Goal: Task Accomplishment & Management: Manage account settings

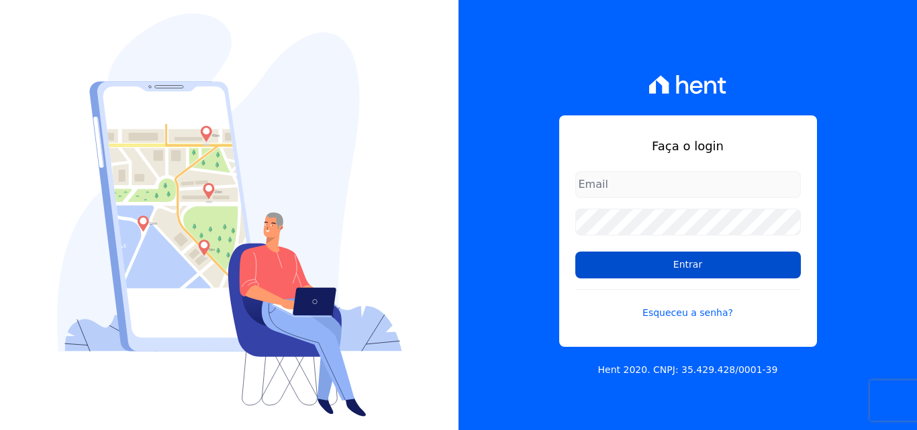
type input "[EMAIL_ADDRESS][DOMAIN_NAME]"
click at [693, 264] on input "Entrar" at bounding box center [688, 265] width 226 height 27
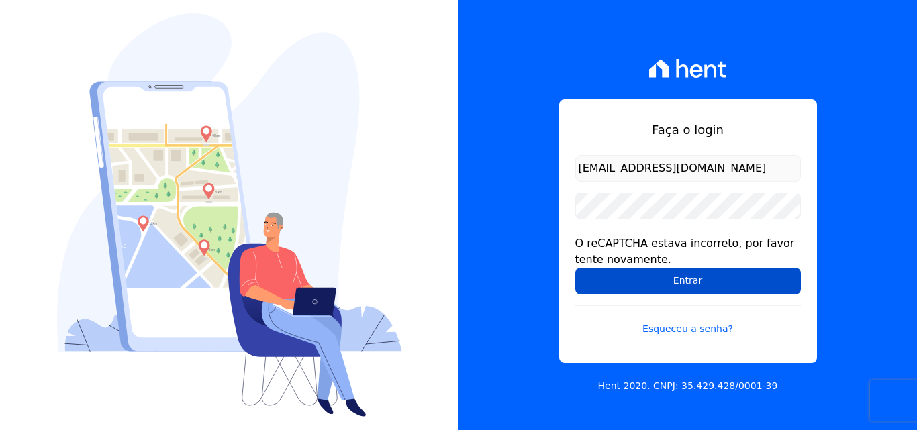
click at [683, 277] on input "Entrar" at bounding box center [688, 281] width 226 height 27
click at [674, 281] on input "Entrar" at bounding box center [688, 281] width 226 height 27
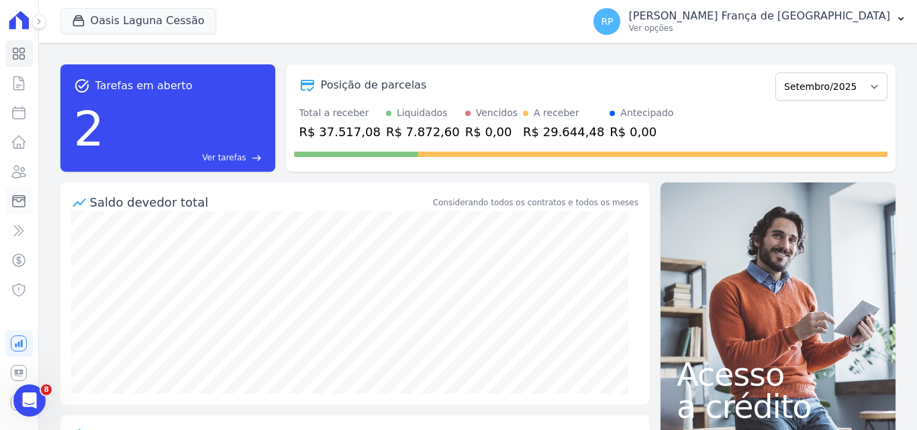
click at [23, 199] on icon at bounding box center [19, 201] width 12 height 11
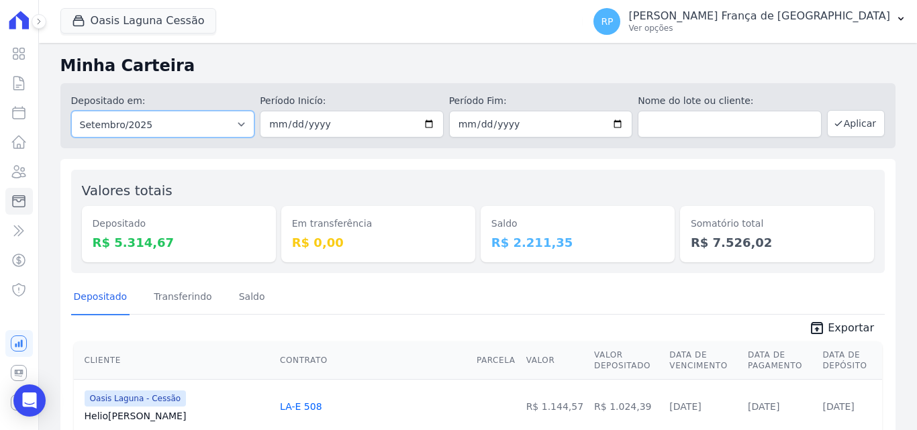
click at [164, 134] on select "Todos os meses Janeiro/2020 Fevereiro/2020 Março/2020 Abril/2020 Maio/2020 Junh…" at bounding box center [163, 124] width 184 height 27
select select "all"
click at [71, 111] on select "Todos os meses Janeiro/2020 Fevereiro/2020 Março/2020 Abril/2020 Maio/2020 Junh…" at bounding box center [163, 124] width 184 height 27
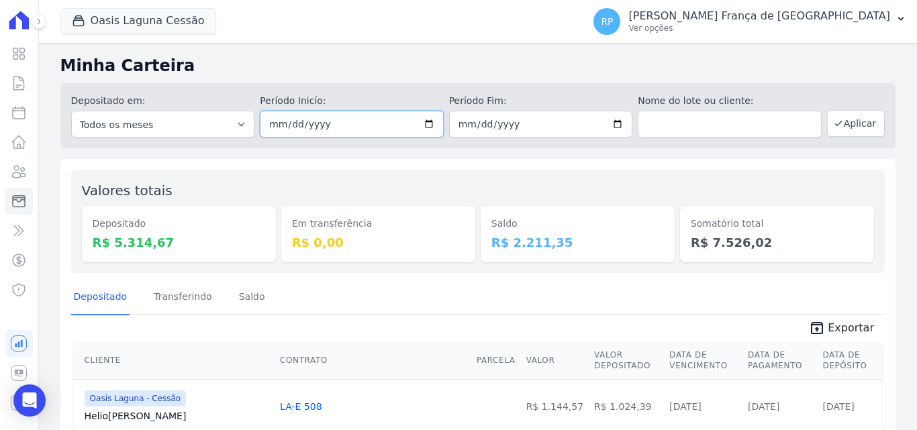
click at [427, 120] on input "date" at bounding box center [352, 124] width 184 height 27
type input "2025-09-06"
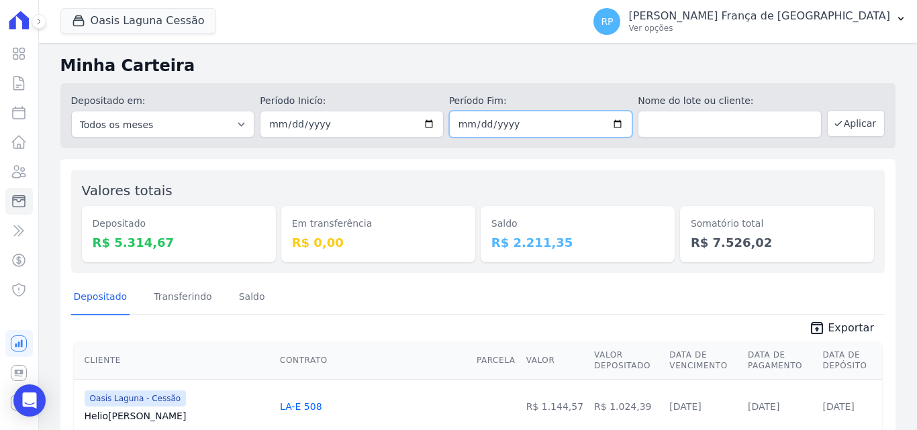
click at [611, 129] on input "date" at bounding box center [541, 124] width 184 height 27
type input "2025-09-06"
click at [834, 126] on icon "button" at bounding box center [838, 123] width 11 height 11
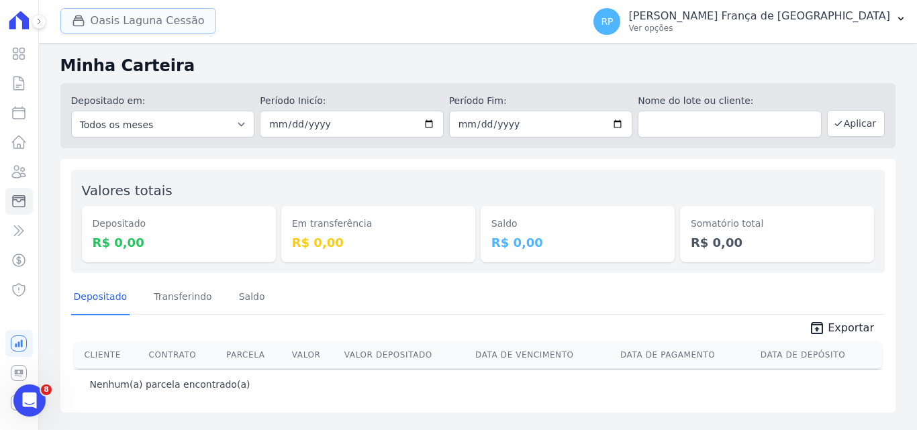
click at [138, 21] on button "Oasis Laguna Cessão" at bounding box center [138, 21] width 156 height 26
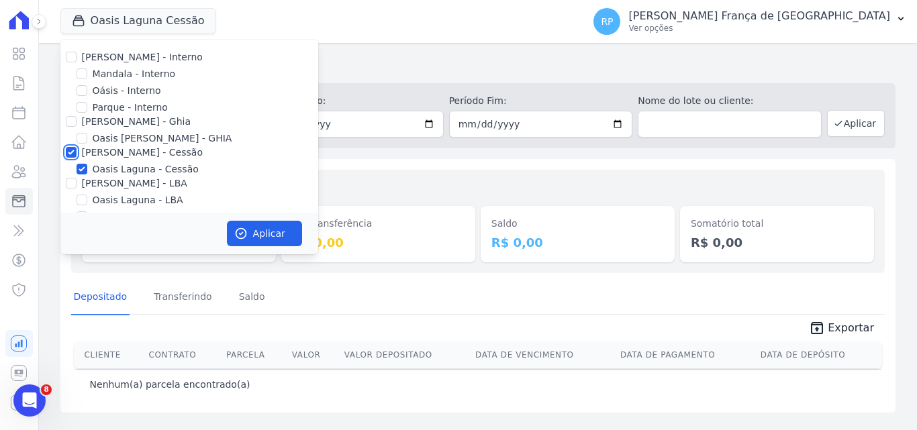
click at [73, 152] on input "[PERSON_NAME] - Cessão" at bounding box center [71, 152] width 11 height 11
checkbox input "false"
click at [80, 87] on input "Oásis - Interno" at bounding box center [82, 90] width 11 height 11
checkbox input "true"
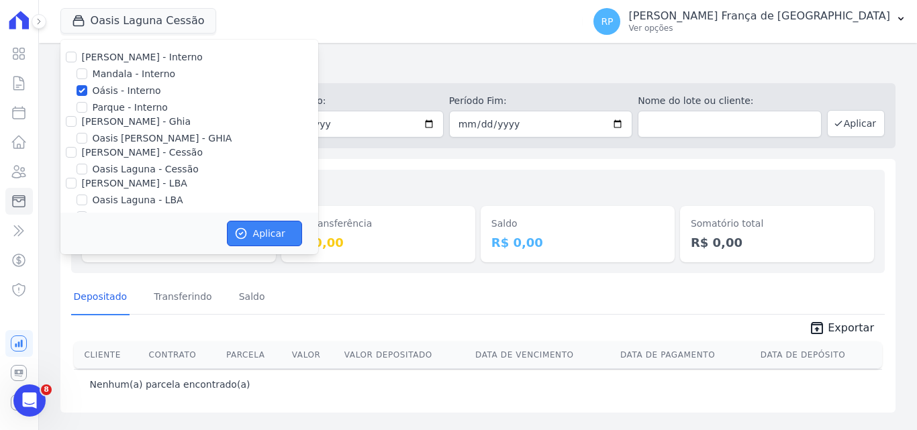
click at [242, 230] on icon "button" at bounding box center [240, 233] width 13 height 13
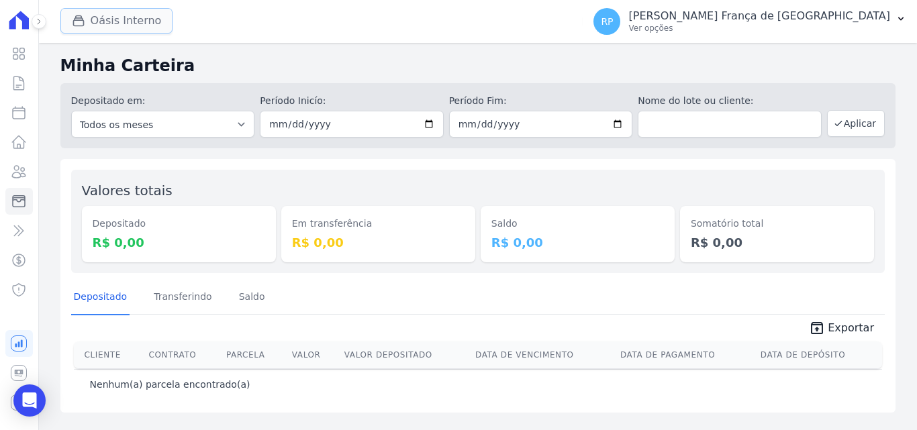
click at [107, 24] on button "Oásis Interno" at bounding box center [116, 21] width 113 height 26
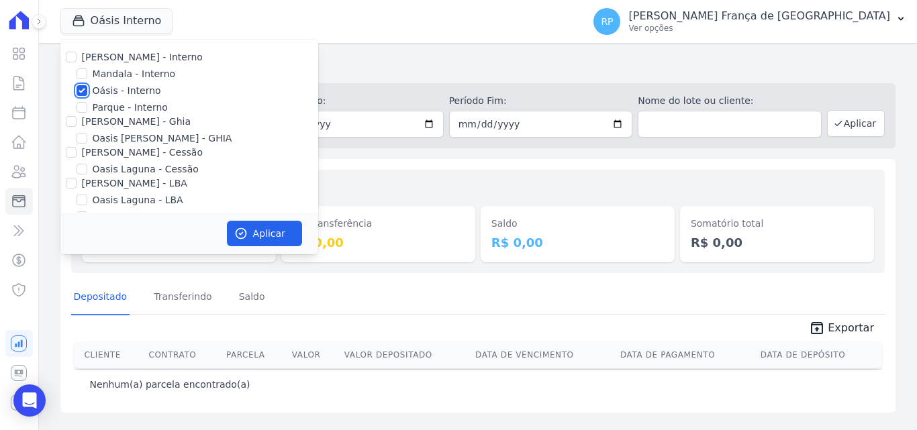
click at [81, 85] on input "Oásis - Interno" at bounding box center [82, 90] width 11 height 11
checkbox input "false"
click at [69, 119] on input "Celina Guimaraes - Ghia" at bounding box center [71, 121] width 11 height 11
checkbox input "true"
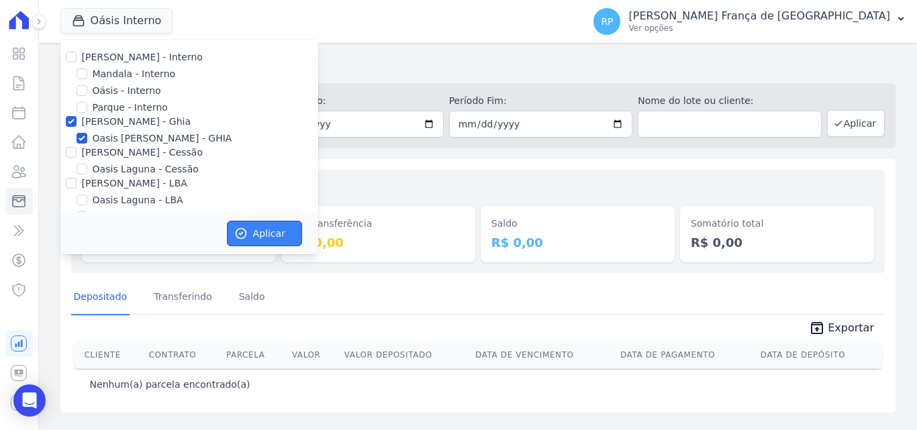
click at [273, 232] on button "Aplicar" at bounding box center [264, 234] width 75 height 26
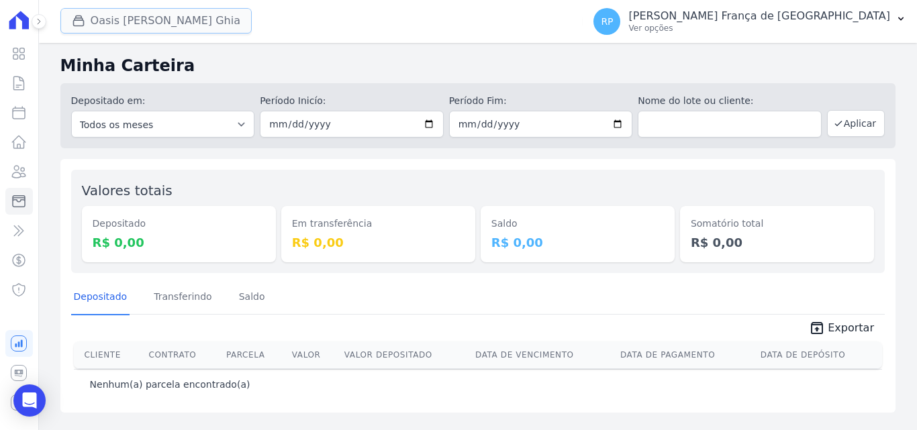
click at [137, 32] on button "Oasis Celina Guimaraes Ghia" at bounding box center [155, 21] width 191 height 26
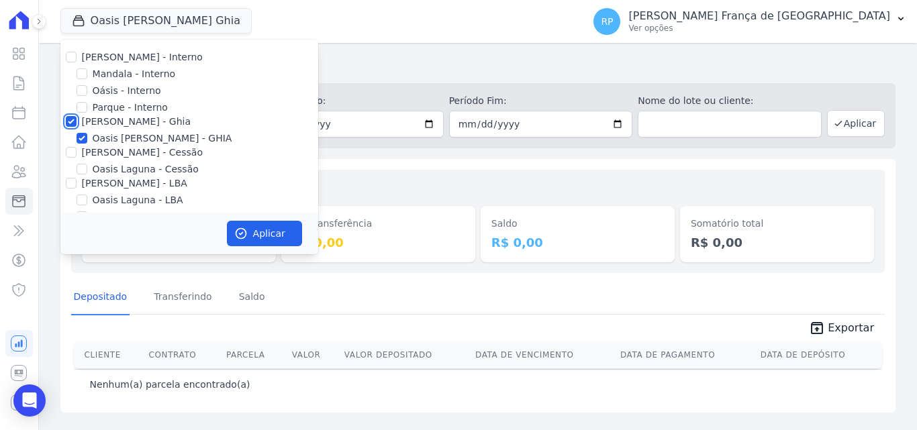
click at [66, 123] on input "Celina Guimaraes - Ghia" at bounding box center [71, 121] width 11 height 11
checkbox input "false"
click at [75, 157] on div "Celina Guimaraes - Cessão" at bounding box center [189, 153] width 258 height 14
click at [72, 149] on input "Celina Guimaraes - Cessão" at bounding box center [71, 152] width 11 height 11
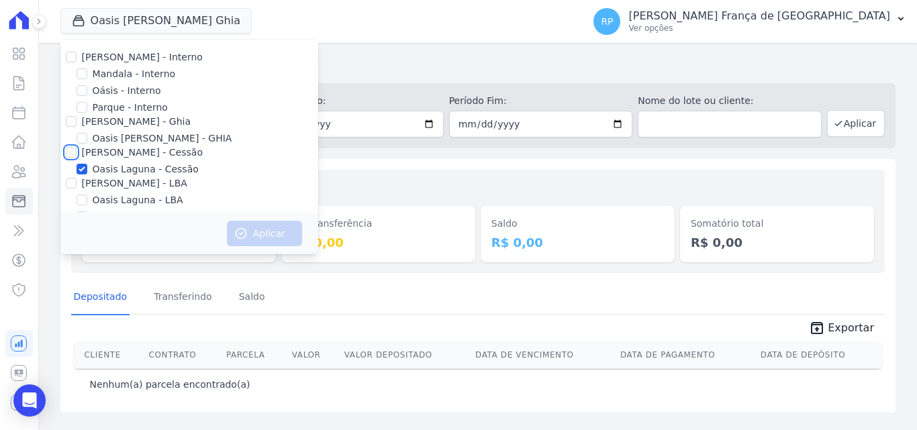
checkbox input "true"
click at [253, 242] on button "Aplicar" at bounding box center [264, 234] width 75 height 26
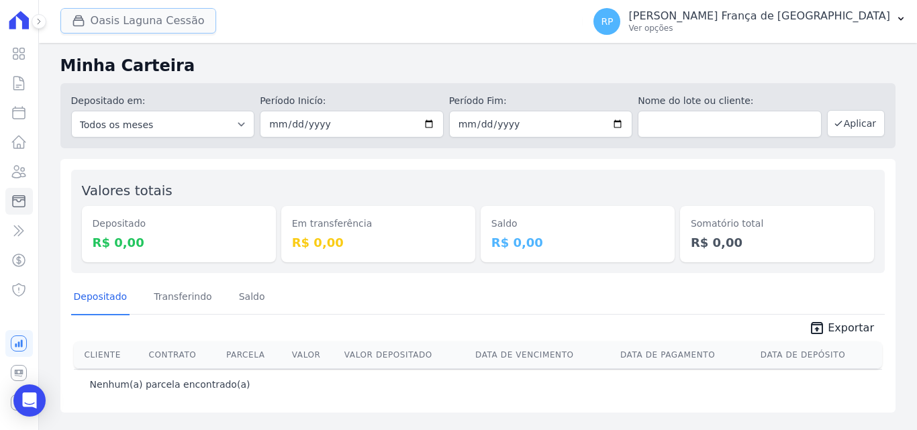
click at [84, 18] on icon "button" at bounding box center [78, 20] width 13 height 13
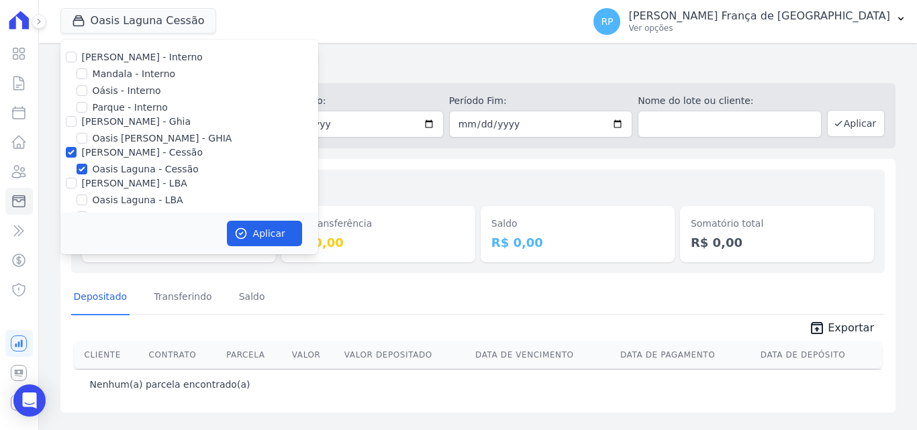
click at [66, 146] on div at bounding box center [71, 152] width 11 height 13
click at [74, 156] on input "Celina Guimaraes - Cessão" at bounding box center [71, 152] width 11 height 11
checkbox input "false"
click at [72, 183] on input "Celina Guimaraes - LBA" at bounding box center [71, 183] width 11 height 11
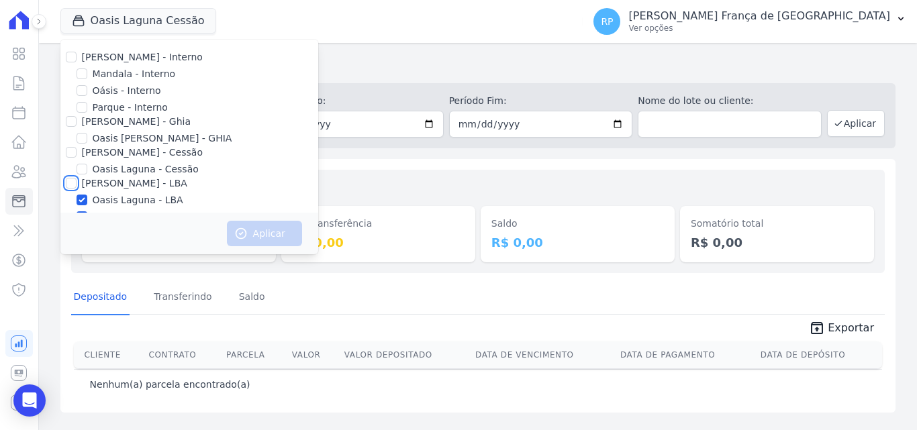
checkbox input "true"
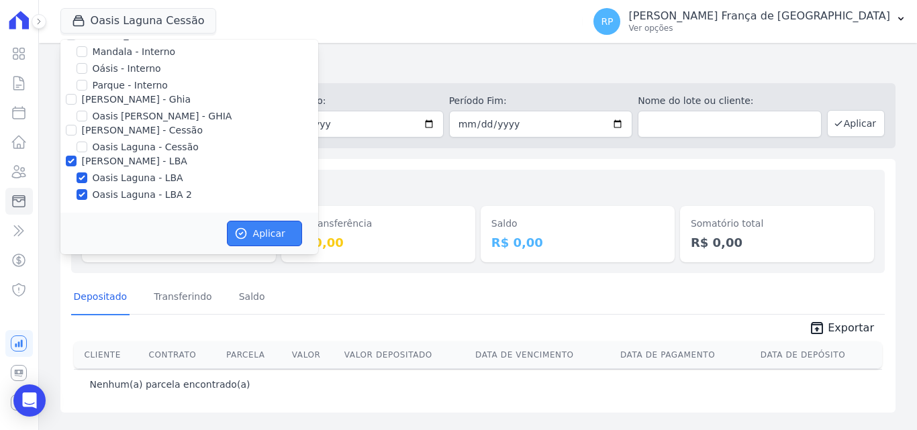
click at [253, 236] on button "Aplicar" at bounding box center [264, 234] width 75 height 26
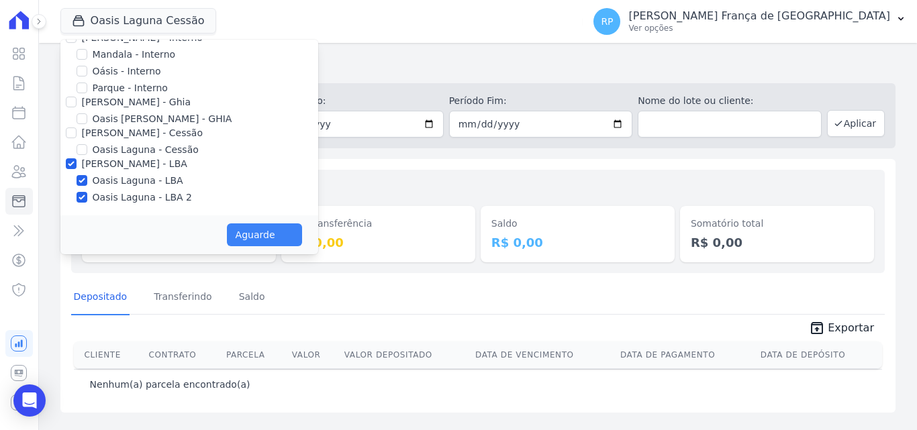
scroll to position [19, 0]
